Goal: Information Seeking & Learning: Understand process/instructions

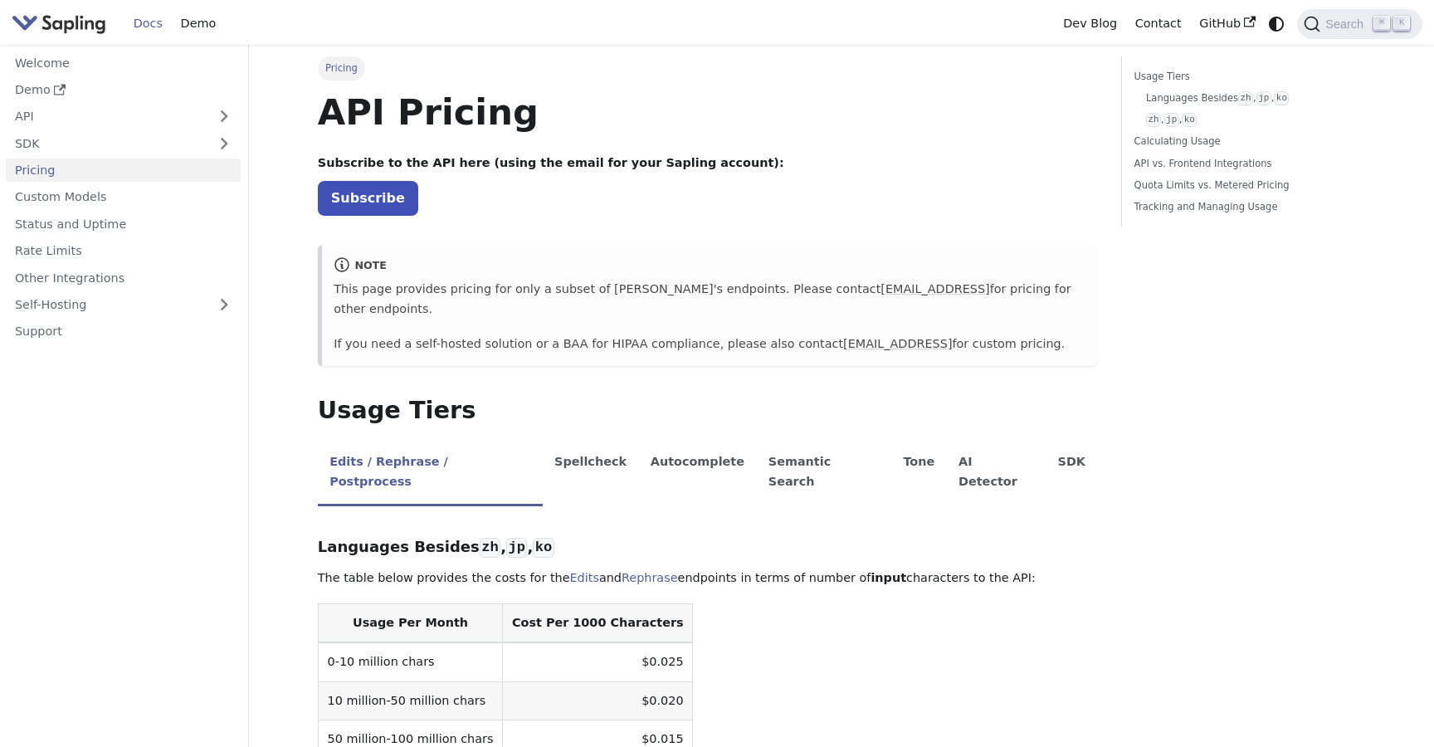
click at [69, 23] on img "Main" at bounding box center [59, 24] width 95 height 24
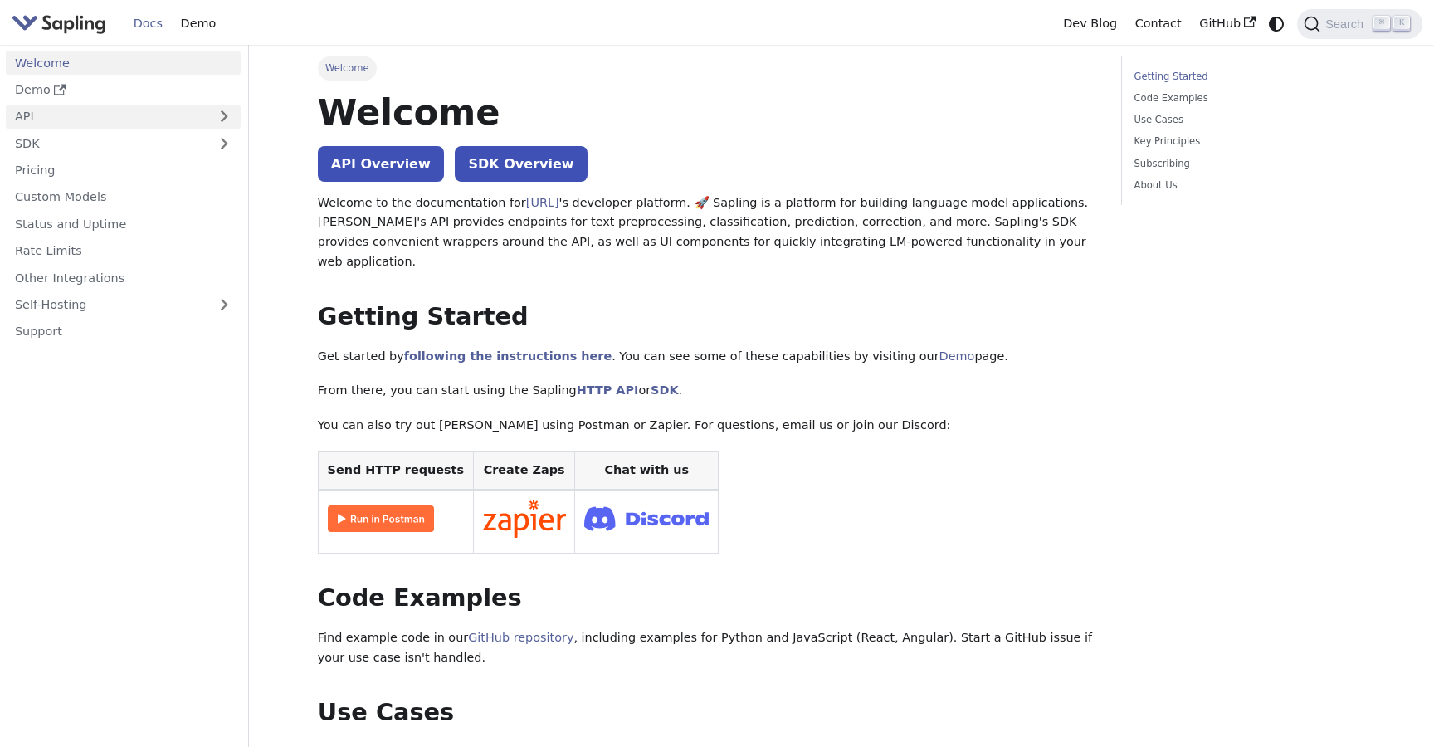
click at [31, 112] on link "API" at bounding box center [107, 117] width 202 height 24
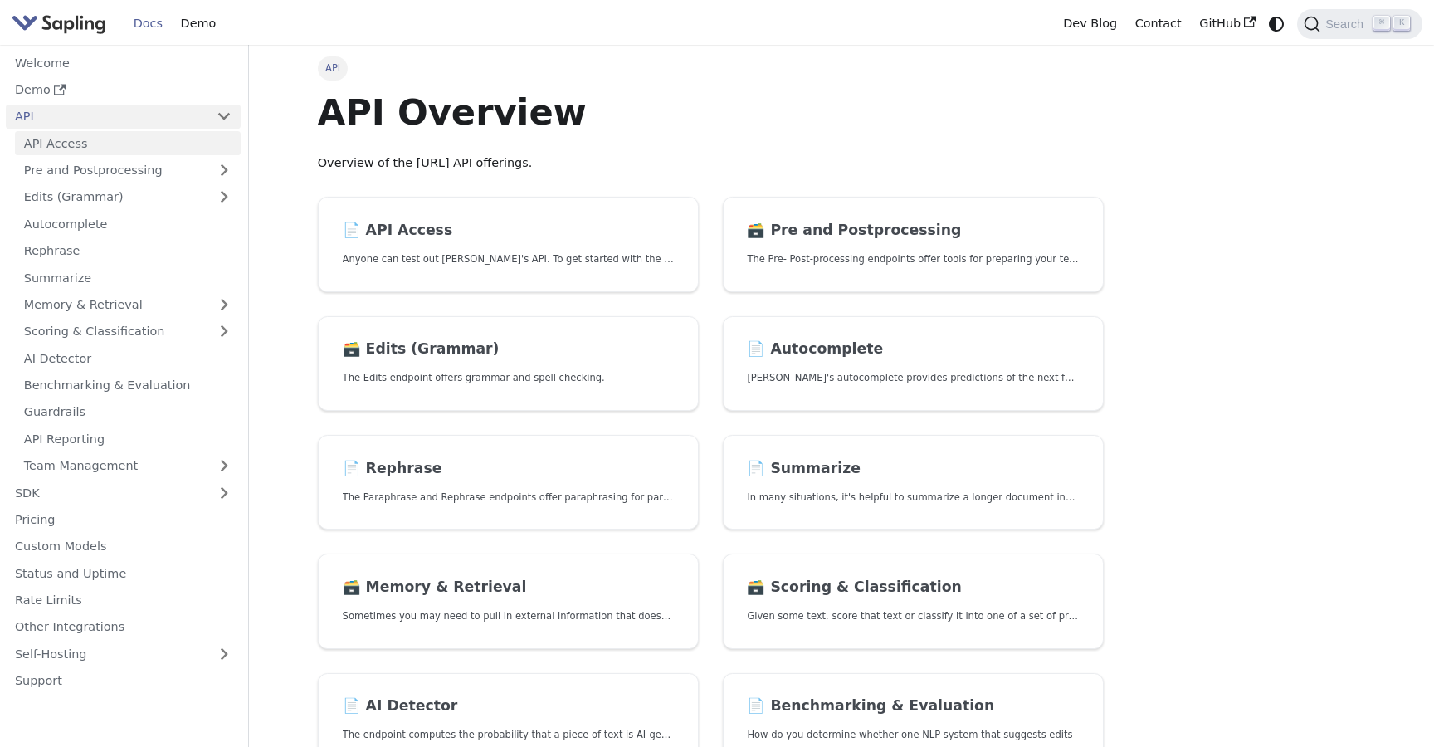
click at [101, 148] on link "API Access" at bounding box center [128, 143] width 226 height 24
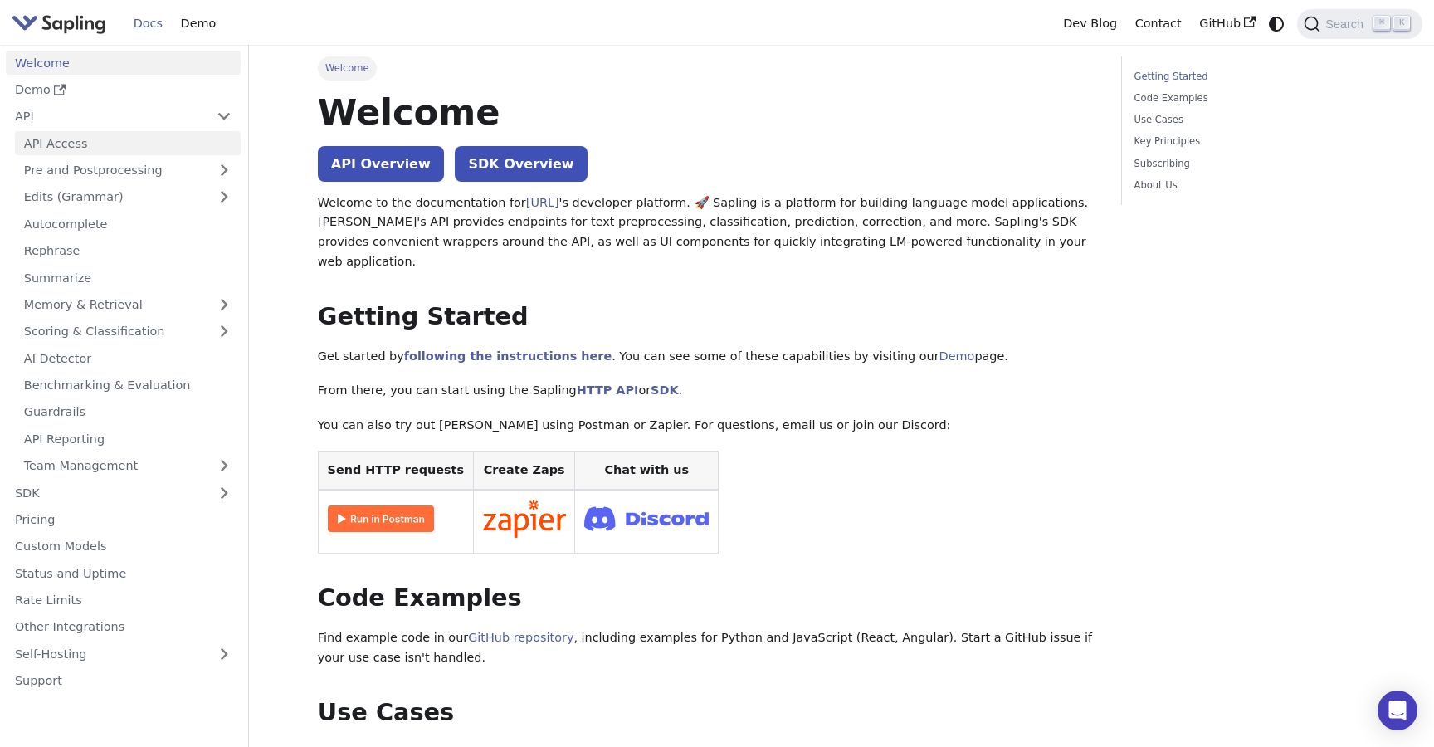
click at [75, 139] on link "API Access" at bounding box center [128, 143] width 226 height 24
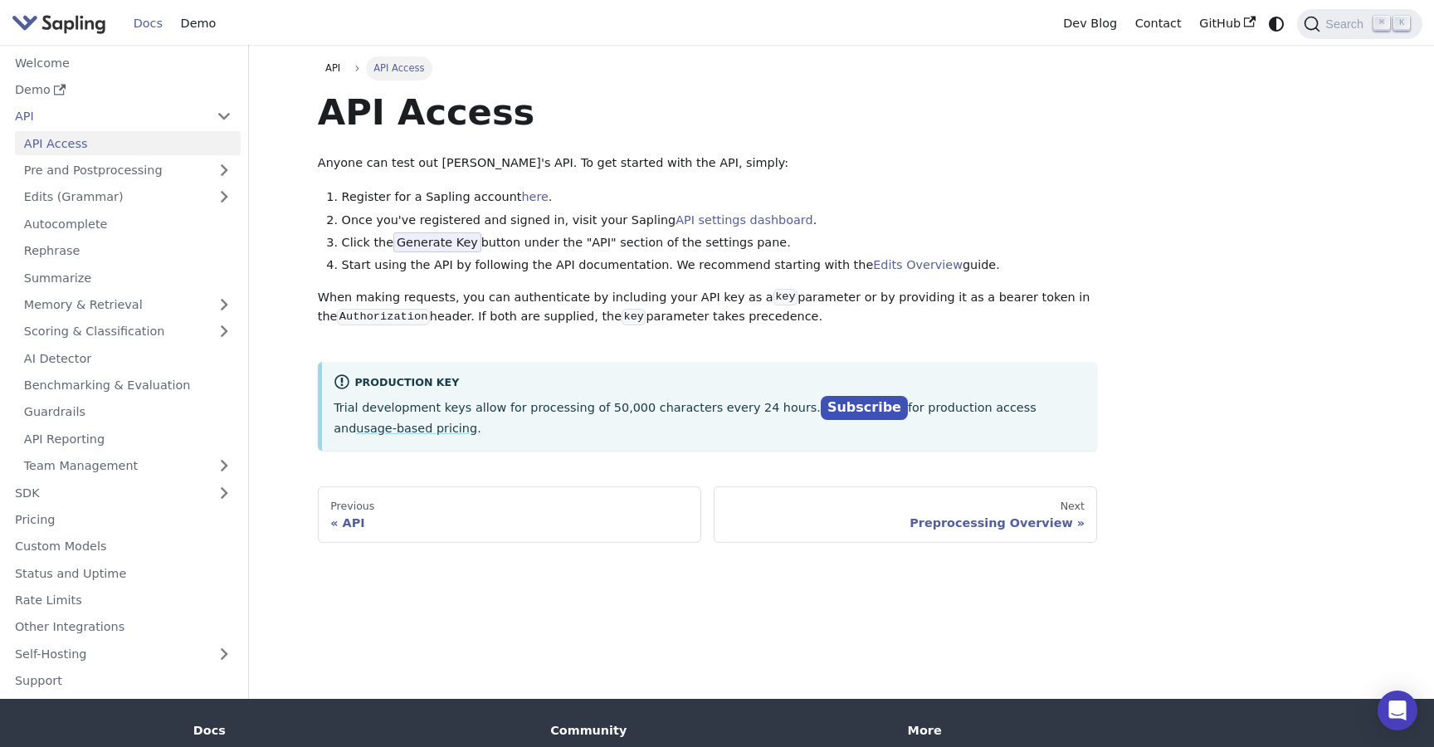
click at [922, 246] on li "Click the Generate Key button under the "API" section of the settings pane." at bounding box center [720, 243] width 756 height 20
